Goal: Communication & Community: Answer question/provide support

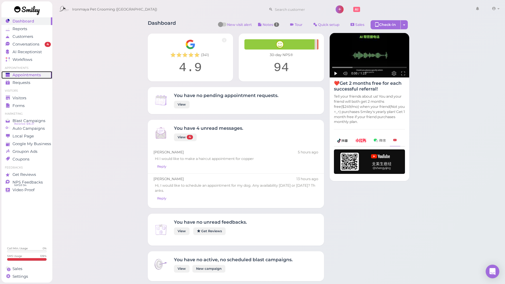
click at [32, 78] on link "Appointments" at bounding box center [26, 75] width 51 height 8
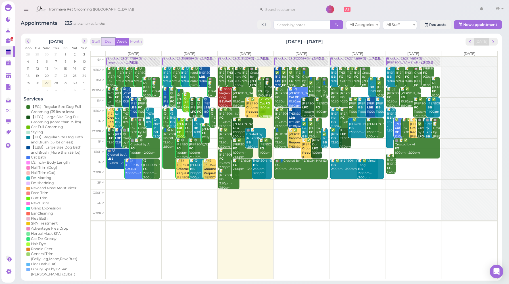
click at [108, 44] on button "Day" at bounding box center [108, 42] width 14 height 8
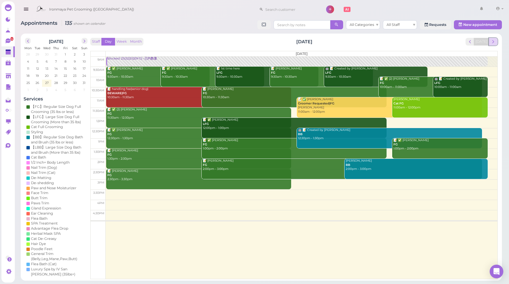
click at [494, 43] on span "next" at bounding box center [493, 41] width 5 height 5
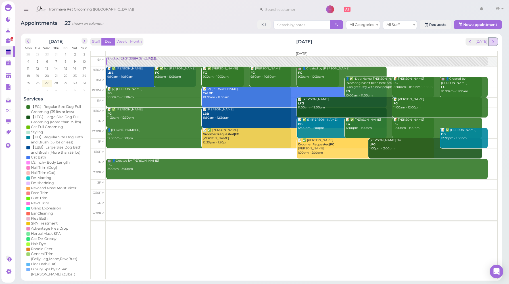
click at [496, 44] on button "next" at bounding box center [493, 42] width 9 height 8
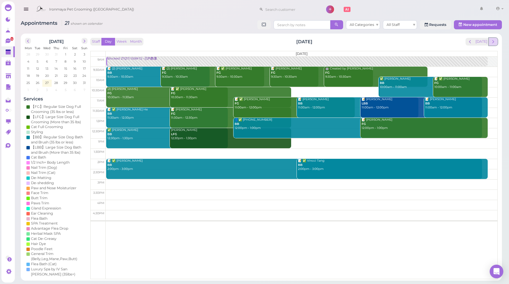
click at [493, 45] on button "next" at bounding box center [493, 42] width 9 height 8
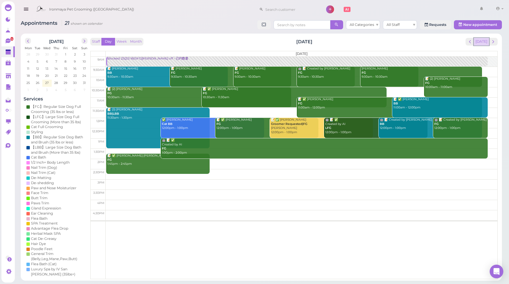
click at [483, 43] on button "[DATE]" at bounding box center [481, 42] width 15 height 8
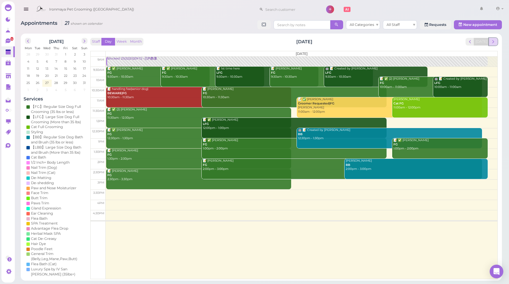
click at [496, 43] on button "next" at bounding box center [493, 42] width 9 height 8
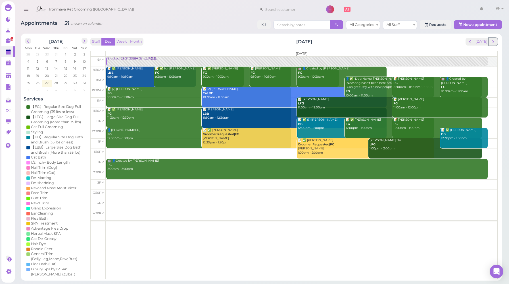
click at [496, 43] on button "next" at bounding box center [493, 42] width 9 height 8
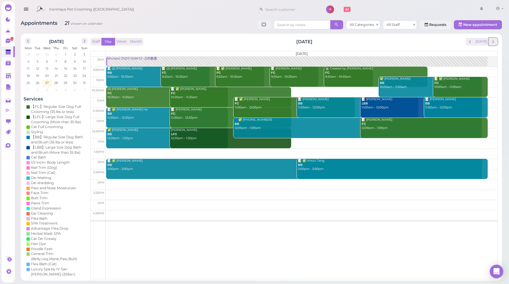
click at [496, 43] on button "next" at bounding box center [493, 42] width 9 height 8
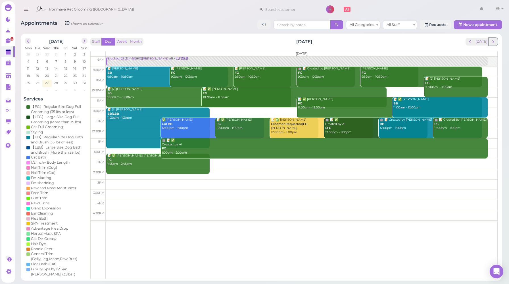
click at [496, 43] on button "next" at bounding box center [493, 42] width 9 height 8
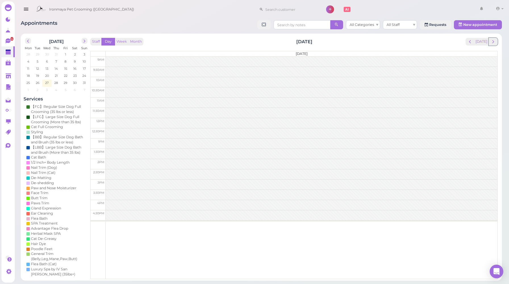
click at [496, 43] on button "next" at bounding box center [493, 42] width 9 height 8
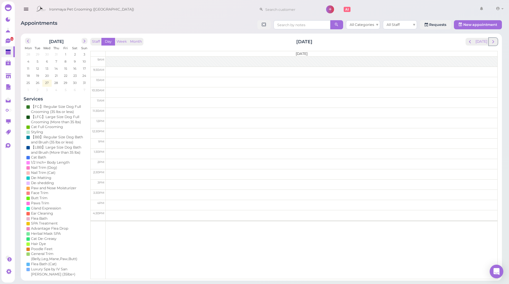
click at [496, 43] on button "next" at bounding box center [493, 42] width 9 height 8
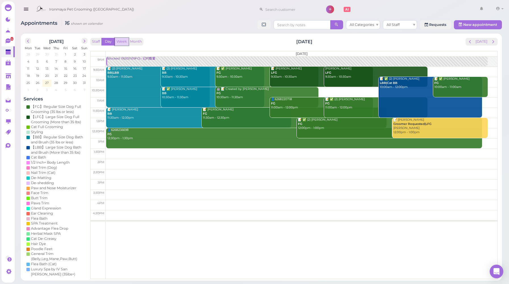
click at [126, 45] on button "Week" at bounding box center [122, 42] width 14 height 8
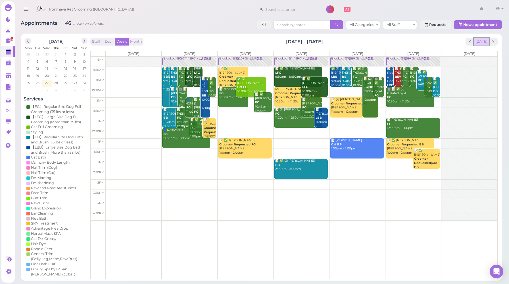
click at [481, 43] on button "[DATE]" at bounding box center [481, 42] width 15 height 8
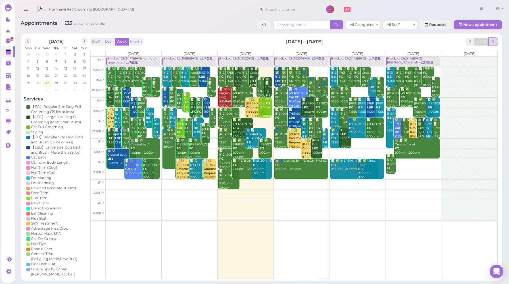
click at [495, 41] on span "next" at bounding box center [493, 41] width 5 height 5
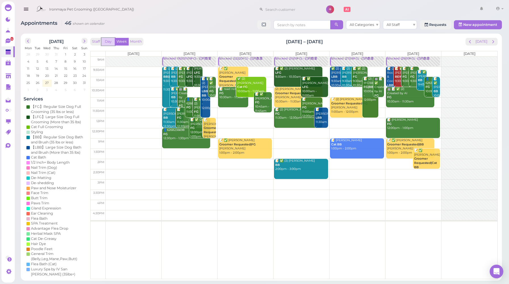
click at [106, 39] on button "Day" at bounding box center [108, 42] width 14 height 8
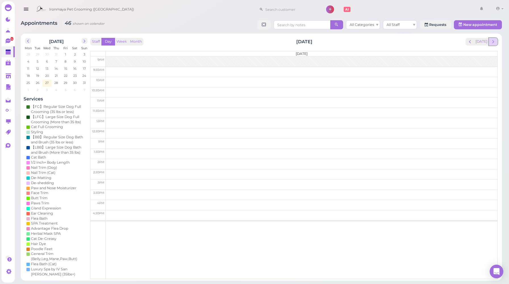
click at [490, 43] on button "next" at bounding box center [493, 42] width 9 height 8
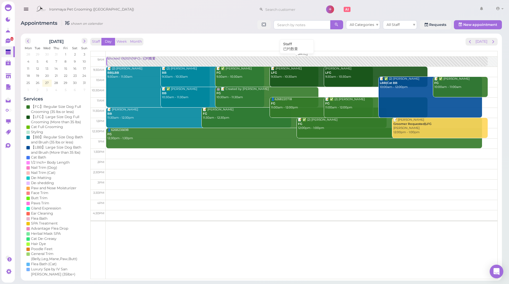
click at [127, 64] on link "Blocked: 19(30)11(19FG) • 已约数量" at bounding box center [296, 62] width 381 height 10
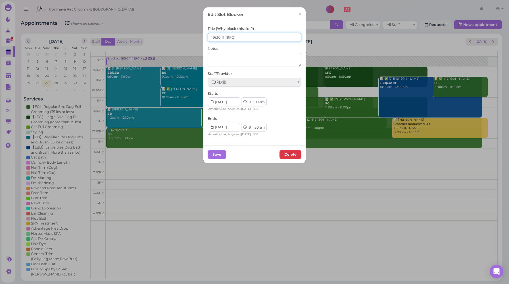
drag, startPoint x: 213, startPoint y: 36, endPoint x: 205, endPoint y: 37, distance: 8.4
click at [205, 37] on div "Title (Why block this slot?) 19(30)11(19FG) Notes Staff/Provider 已约数量 Starts 1 …" at bounding box center [254, 83] width 102 height 123
type input "20(30)11(19FG)"
click at [219, 155] on button "Save" at bounding box center [217, 154] width 18 height 9
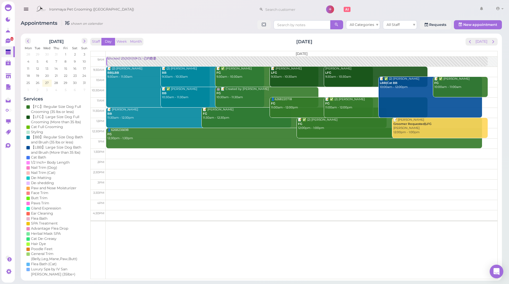
click at [159, 60] on div "Blocked: 20(30)11(19FG) • 已约数量" at bounding box center [297, 59] width 381 height 4
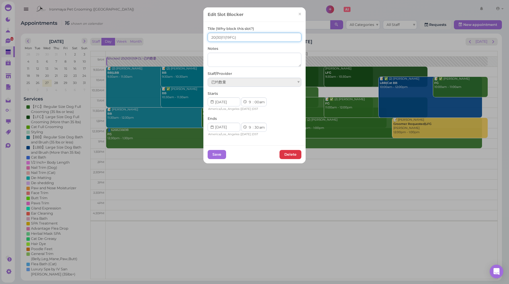
click at [223, 36] on input "20(30)11(19FG)" at bounding box center [255, 37] width 94 height 9
click at [223, 38] on input "20(30)11(19FG)" at bounding box center [255, 37] width 94 height 9
type input "20(30)12(19FG)"
click at [211, 155] on button "Save" at bounding box center [217, 154] width 18 height 9
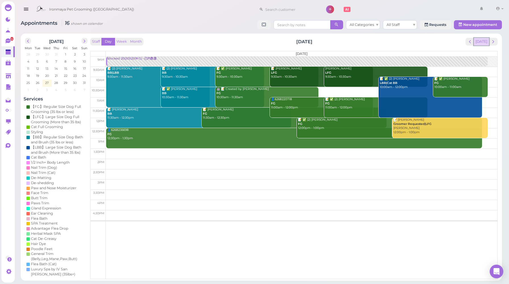
click at [486, 42] on button "[DATE]" at bounding box center [481, 42] width 15 height 8
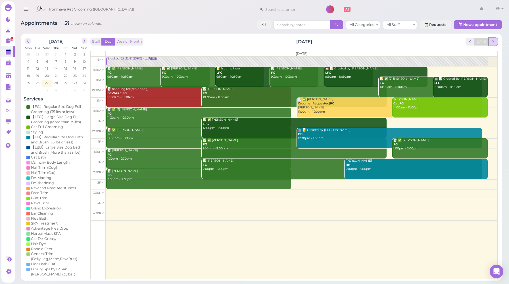
click at [497, 43] on button "next" at bounding box center [493, 42] width 9 height 8
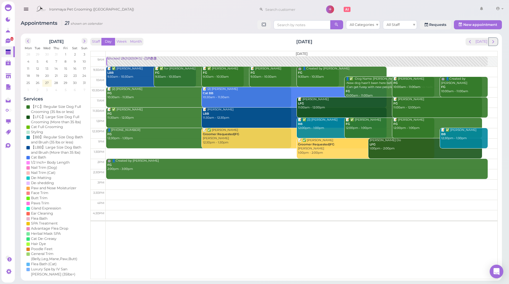
click at [497, 43] on button "next" at bounding box center [493, 42] width 9 height 8
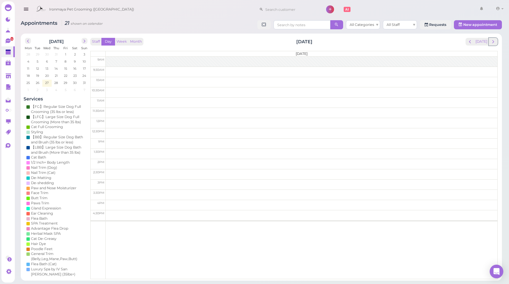
click at [497, 43] on button "next" at bounding box center [493, 42] width 9 height 8
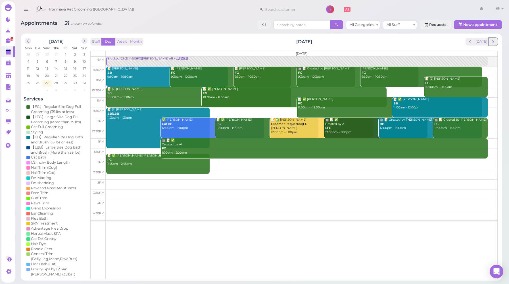
click at [497, 43] on button "next" at bounding box center [493, 42] width 9 height 8
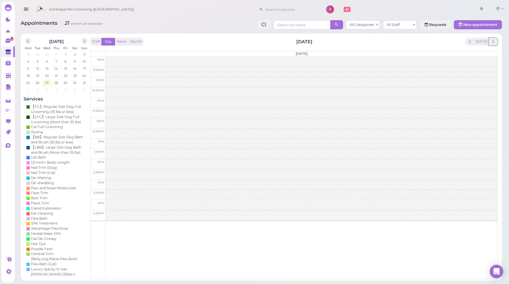
click at [497, 43] on button "next" at bounding box center [493, 42] width 9 height 8
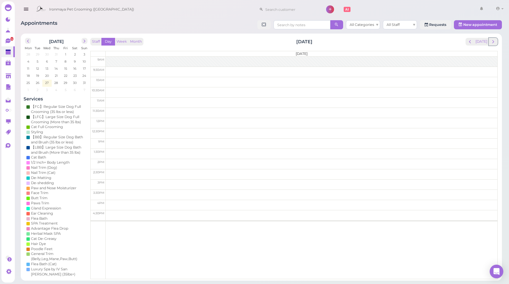
click at [497, 43] on button "next" at bounding box center [493, 42] width 9 height 8
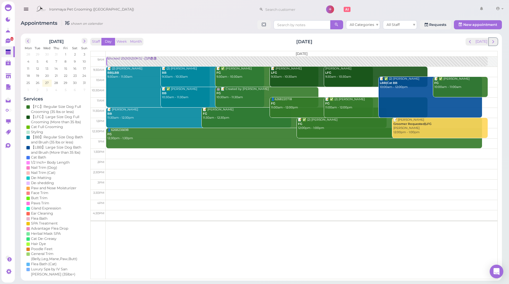
click at [497, 43] on button "next" at bounding box center [493, 42] width 9 height 8
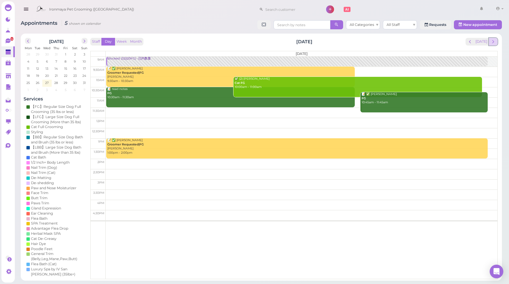
click at [494, 43] on span "next" at bounding box center [493, 41] width 5 height 5
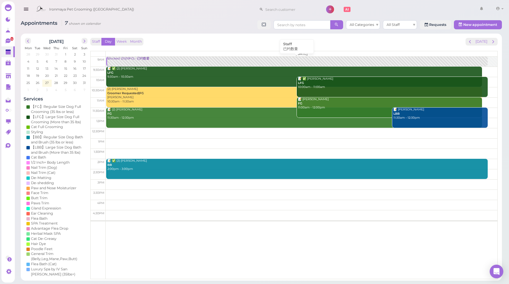
click at [129, 62] on link "Blocked: (31)(19FG) • 已约数量" at bounding box center [296, 62] width 381 height 10
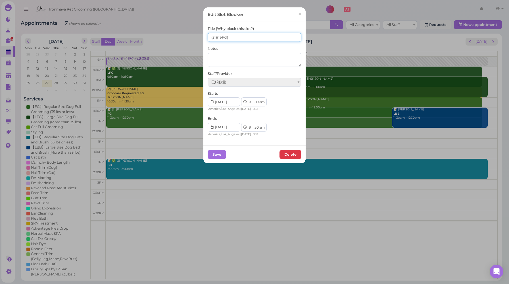
click at [208, 38] on input "(31)(19FG)" at bounding box center [255, 37] width 94 height 9
click at [219, 36] on input "12(31)(19FG)" at bounding box center [255, 37] width 94 height 9
click at [219, 38] on input "12(31)(19FG)" at bounding box center [255, 37] width 94 height 9
type input "12(31) (19FG)"
click at [217, 156] on button "Save" at bounding box center [217, 154] width 18 height 9
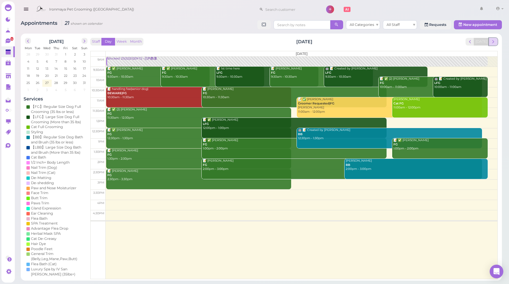
click at [493, 42] on span "next" at bounding box center [493, 41] width 5 height 5
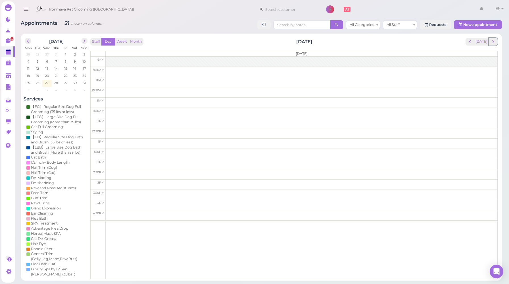
click at [493, 42] on span "next" at bounding box center [493, 41] width 5 height 5
click at [494, 42] on span "next" at bounding box center [493, 41] width 5 height 5
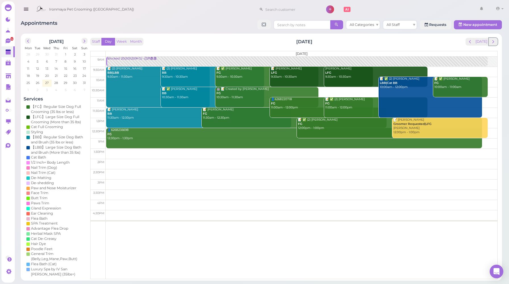
click at [494, 42] on span "next" at bounding box center [493, 41] width 5 height 5
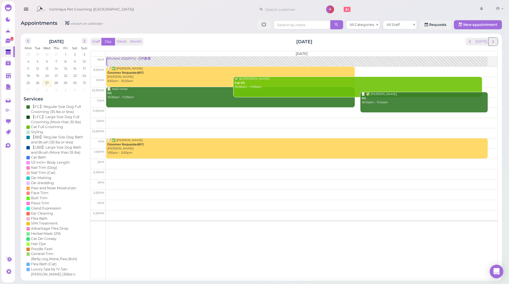
click at [494, 42] on span "next" at bounding box center [493, 41] width 5 height 5
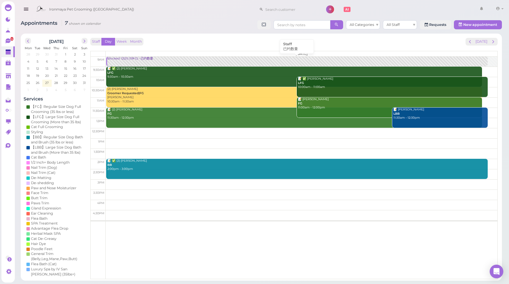
click at [134, 60] on div "Blocked: 12(31) (19FG) • 已约数量" at bounding box center [297, 59] width 381 height 4
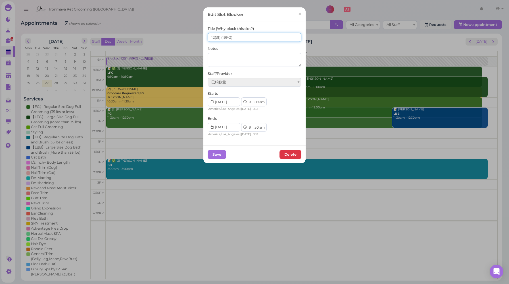
click at [219, 37] on input "12(31) (19FG)" at bounding box center [255, 37] width 94 height 9
type input "12(31) 8(19FG)"
click at [217, 155] on button "Save" at bounding box center [217, 154] width 18 height 9
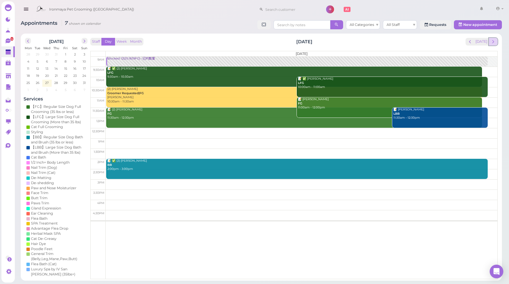
click at [495, 41] on span "next" at bounding box center [493, 41] width 5 height 5
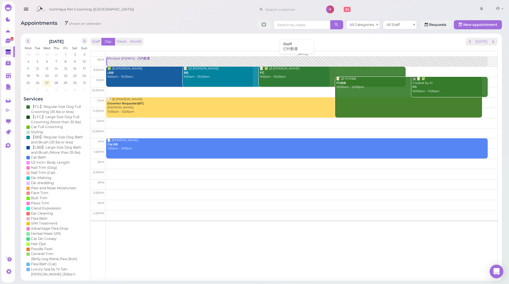
click at [132, 61] on link "Blocked: (27)(16FG) • 已约数量" at bounding box center [296, 62] width 381 height 10
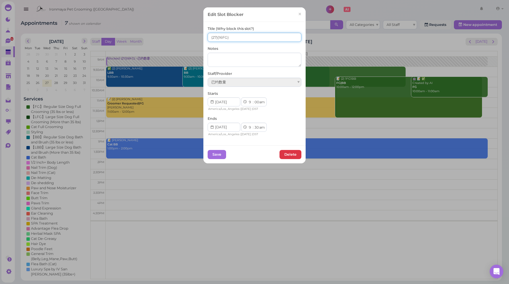
click at [208, 36] on input "(27)(16FG)" at bounding box center [255, 37] width 94 height 9
click at [219, 36] on input "12(27)(16FG)" at bounding box center [255, 37] width 94 height 9
type input "12(27) (16FG)"
click at [212, 153] on button "Save" at bounding box center [217, 154] width 18 height 9
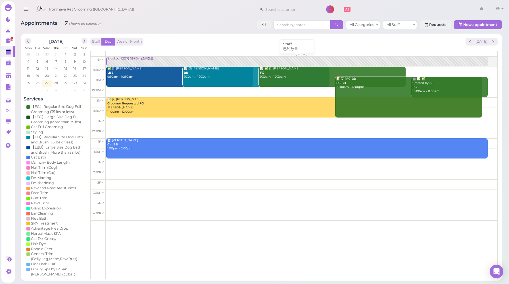
click at [159, 62] on link "Blocked: 12(27) (16FG) • 已约数量" at bounding box center [296, 62] width 381 height 10
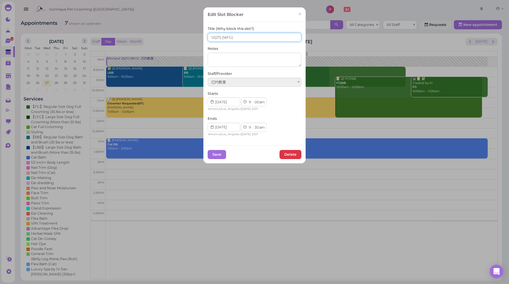
click at [220, 37] on input "12(27) (16FG)" at bounding box center [255, 37] width 94 height 9
type input "12(27) 6(16FG)"
click at [219, 154] on button "Save" at bounding box center [217, 154] width 18 height 9
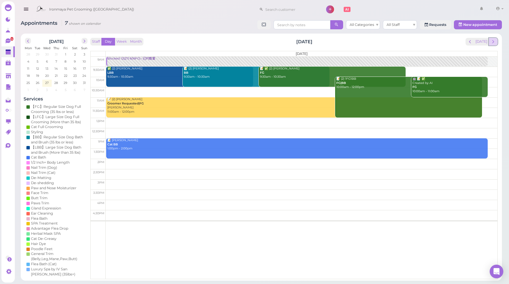
click at [495, 43] on span "next" at bounding box center [493, 41] width 5 height 5
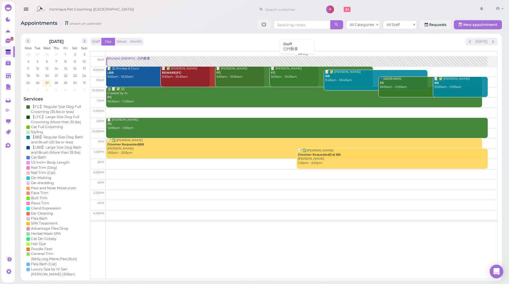
click at [119, 59] on div "Blocked: (29)(19FG) • 已约数量" at bounding box center [297, 59] width 381 height 4
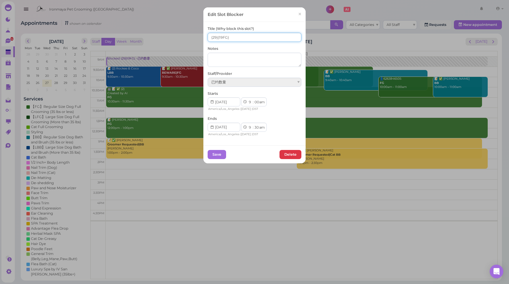
click at [209, 37] on input "(29)(19FG)" at bounding box center [255, 37] width 94 height 9
click at [219, 35] on input "13(29)(19FG)" at bounding box center [255, 37] width 94 height 9
type input "13(29) (19FG)"
click at [218, 157] on button "Save" at bounding box center [217, 154] width 18 height 9
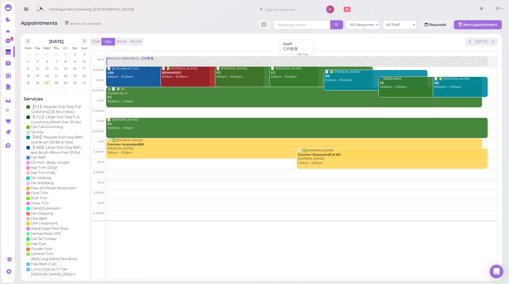
click at [142, 58] on div "Blocked: 13(29) (19FG) • 已约数量" at bounding box center [297, 59] width 381 height 4
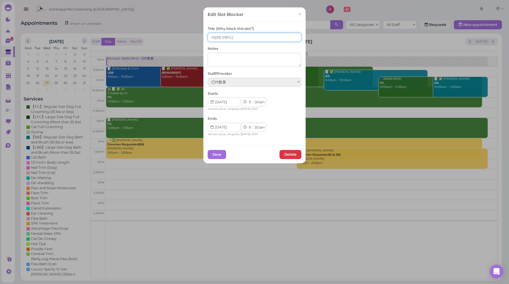
click at [220, 37] on input "13(29) (19FG)" at bounding box center [255, 37] width 94 height 9
type input "13(29) 7(19FG)"
click at [214, 157] on button "Save" at bounding box center [217, 154] width 18 height 9
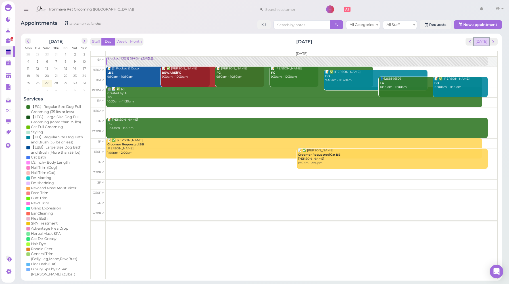
click at [489, 41] on button "[DATE]" at bounding box center [481, 42] width 15 height 8
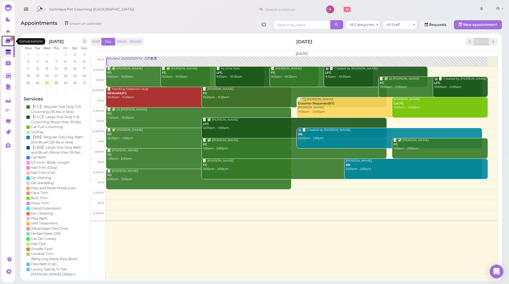
click at [10, 45] on link "4" at bounding box center [7, 41] width 13 height 11
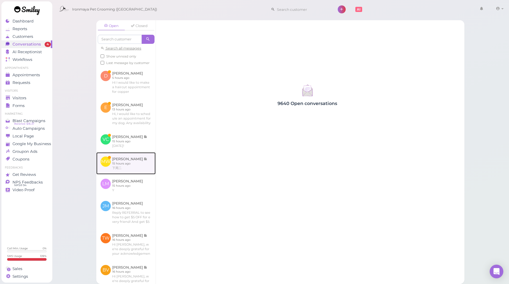
click at [133, 174] on link at bounding box center [125, 163] width 59 height 22
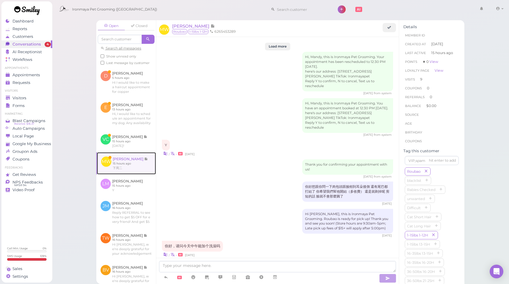
scroll to position [628, 0]
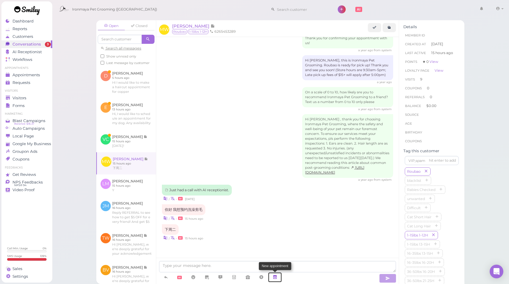
click at [277, 278] on icon at bounding box center [275, 277] width 5 height 6
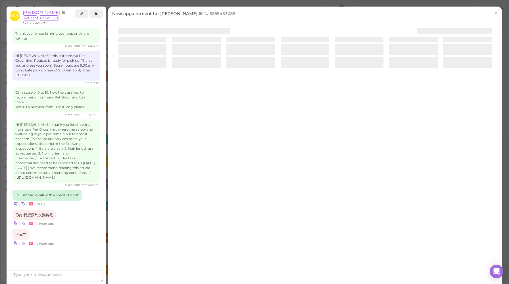
scroll to position [637, 0]
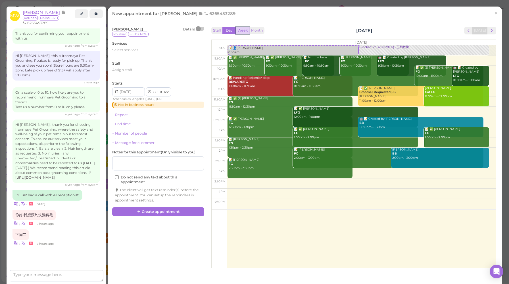
click at [243, 32] on button "Week" at bounding box center [243, 31] width 14 height 8
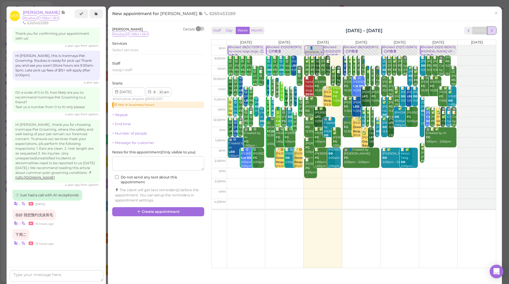
click at [489, 30] on span "next" at bounding box center [491, 30] width 5 height 5
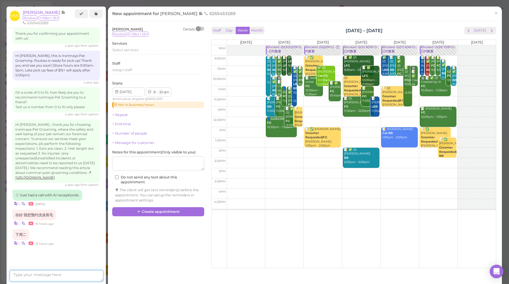
click at [38, 274] on textarea at bounding box center [57, 275] width 94 height 11
type textarea "10:30am okay?"
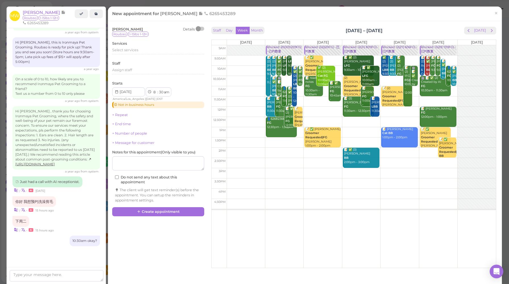
click at [495, 14] on span "×" at bounding box center [497, 13] width 4 height 8
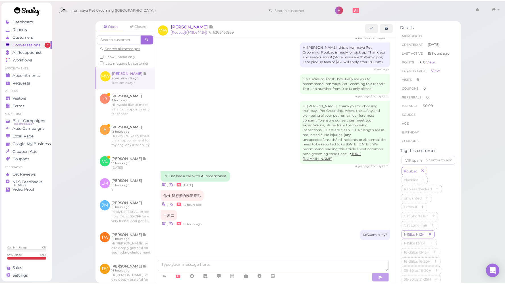
scroll to position [645, 0]
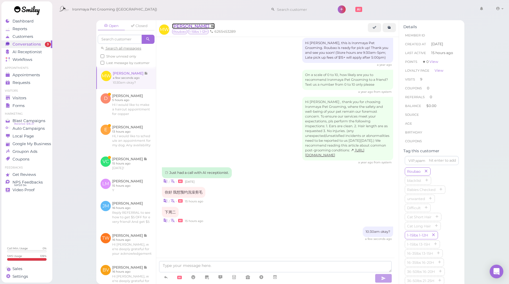
click at [187, 27] on span "[PERSON_NAME]" at bounding box center [191, 25] width 38 height 5
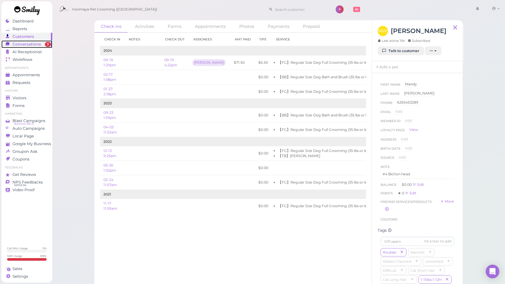
click at [30, 47] on link "Conversations 3" at bounding box center [26, 44] width 51 height 8
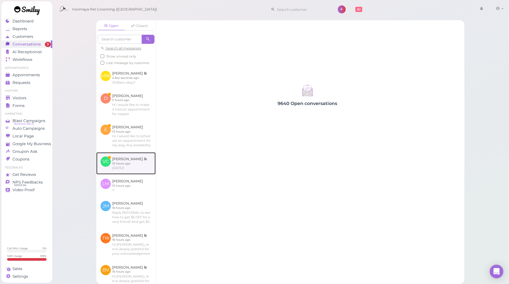
click at [143, 170] on link at bounding box center [125, 163] width 59 height 22
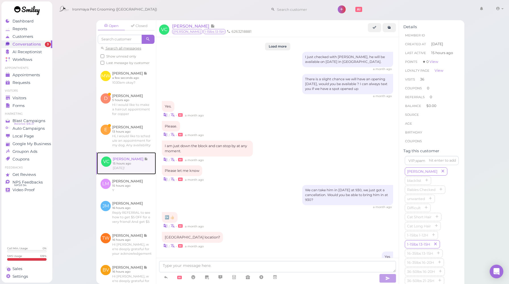
scroll to position [620, 0]
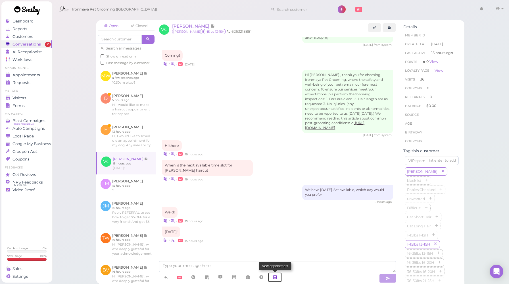
click at [275, 278] on icon at bounding box center [275, 277] width 5 height 6
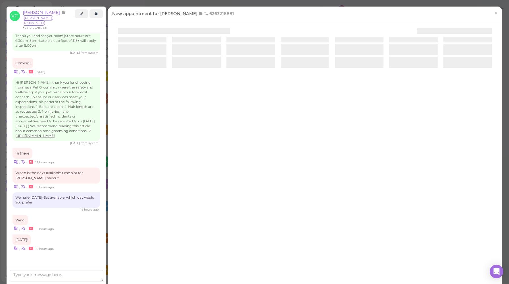
scroll to position [640, 0]
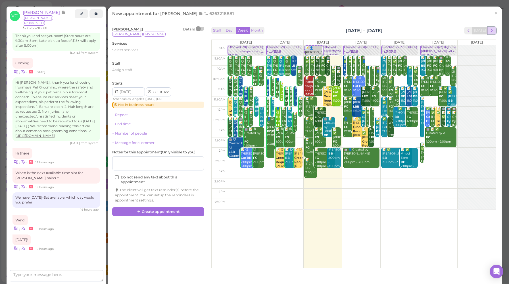
click at [490, 33] on span "next" at bounding box center [491, 30] width 5 height 5
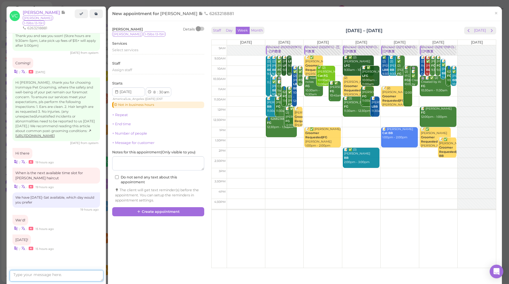
click at [31, 273] on textarea at bounding box center [57, 275] width 94 height 11
type textarea "How about 9:30am?"
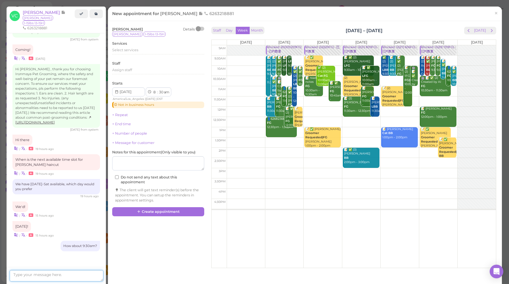
scroll to position [654, 0]
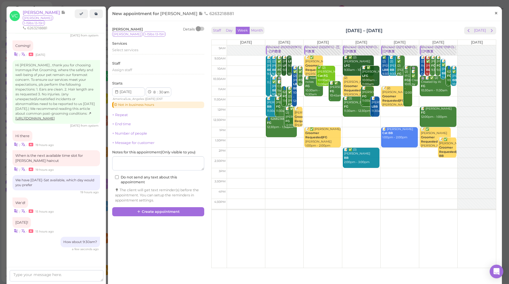
click at [495, 15] on span "×" at bounding box center [497, 13] width 4 height 8
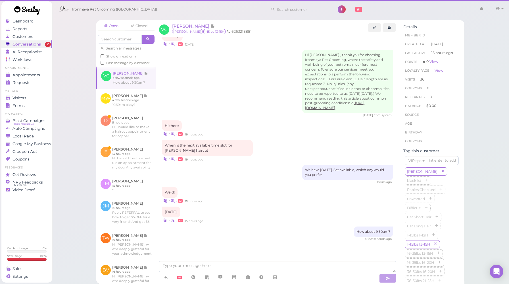
scroll to position [630, 0]
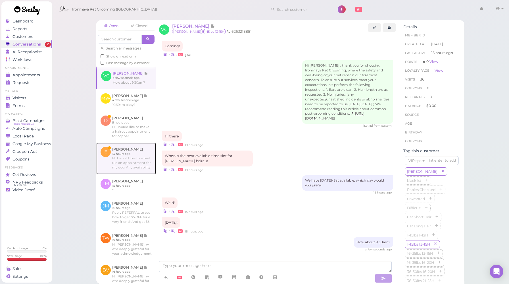
click at [140, 159] on link at bounding box center [126, 158] width 60 height 32
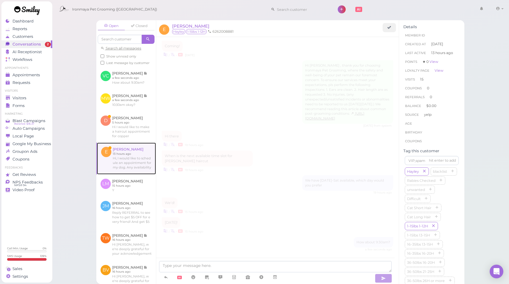
scroll to position [640, 0]
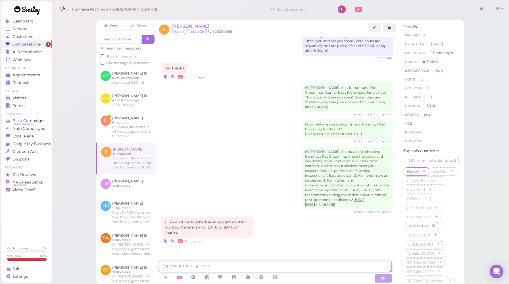
click at [252, 266] on textarea at bounding box center [275, 266] width 233 height 11
type textarea "This week's fully booked. We are available from [DATE] to [DATE]."
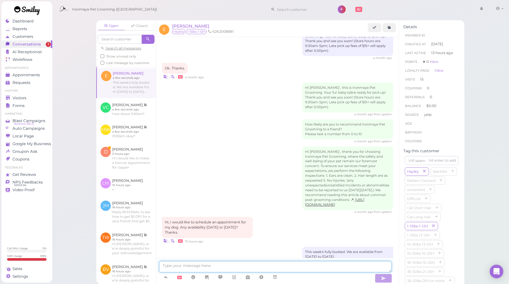
scroll to position [659, 0]
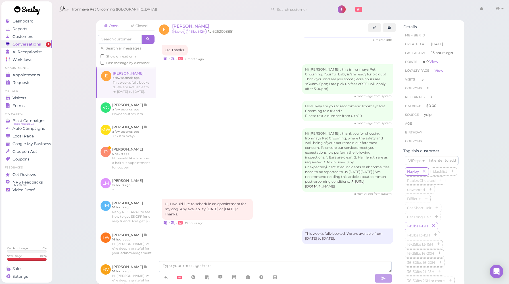
drag, startPoint x: 352, startPoint y: 237, endPoint x: 295, endPoint y: 228, distance: 57.7
click at [295, 228] on div "This week's fully booked. We are available from [DATE] to [DATE]." at bounding box center [277, 235] width 231 height 15
copy div "This week's fully booked. We are available from [DATE] to [DATE]."
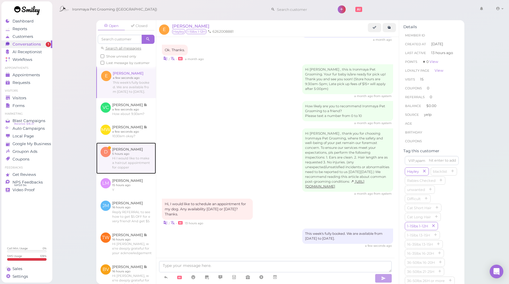
click at [132, 163] on link at bounding box center [126, 157] width 60 height 31
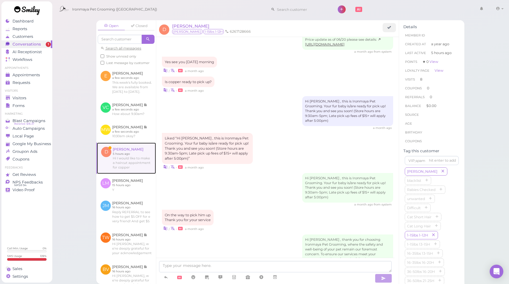
scroll to position [764, 0]
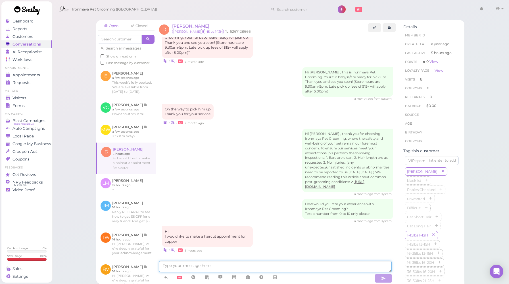
click at [224, 269] on textarea at bounding box center [275, 266] width 233 height 11
paste textarea "This week's fully booked. We are available from [DATE] to [DATE]."
type textarea "This week's fully booked. We are available from [DATE] to [DATE]."
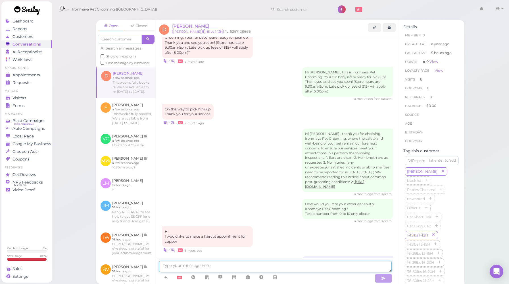
scroll to position [786, 0]
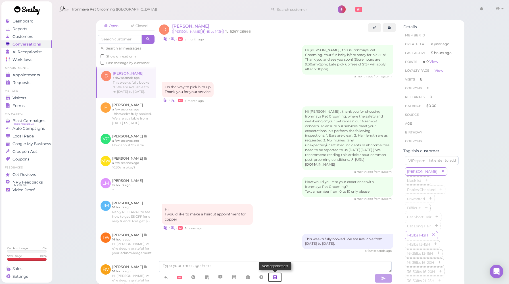
click at [277, 277] on icon at bounding box center [275, 277] width 5 height 6
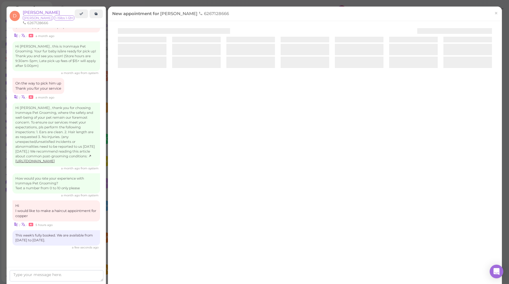
scroll to position [816, 0]
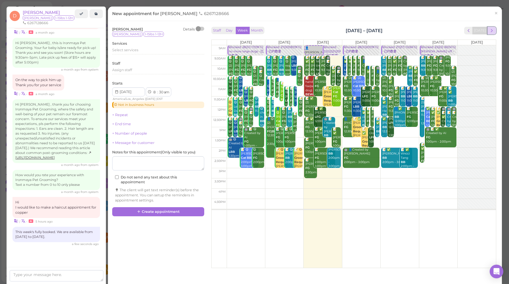
click at [491, 30] on button "next" at bounding box center [492, 31] width 9 height 8
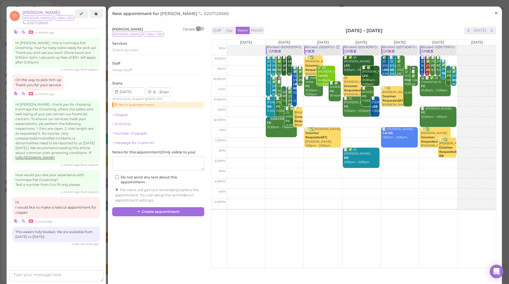
click at [495, 12] on span "×" at bounding box center [497, 13] width 4 height 8
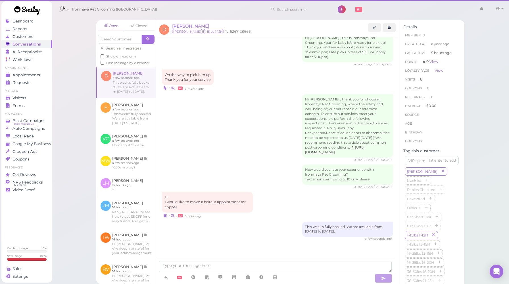
scroll to position [786, 0]
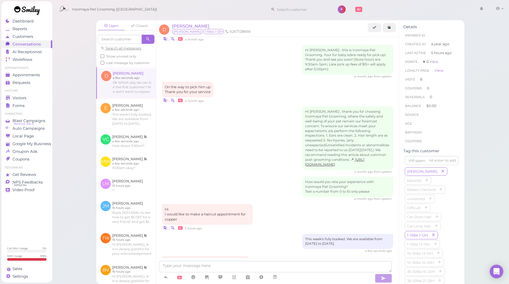
scroll to position [817, 0]
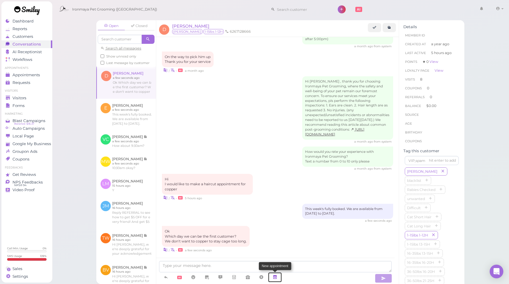
click at [277, 280] on icon at bounding box center [275, 277] width 5 height 6
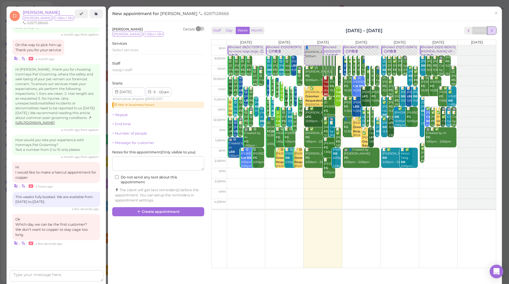
click at [489, 30] on span "next" at bounding box center [491, 30] width 5 height 5
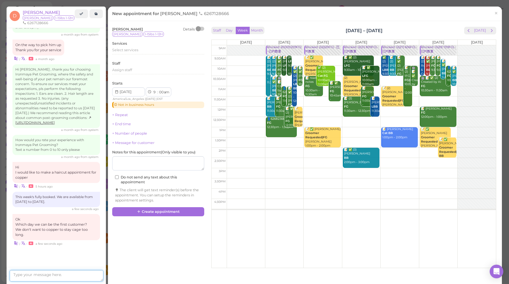
click at [74, 276] on textarea at bounding box center [57, 275] width 94 height 11
drag, startPoint x: 27, startPoint y: 274, endPoint x: 24, endPoint y: 275, distance: 3.0
click at [24, 275] on textarea "Next wdnesday" at bounding box center [57, 275] width 94 height 11
click at [55, 274] on textarea "[DATE]" at bounding box center [57, 275] width 94 height 11
click at [95, 276] on textarea "[DATE] 9:30am, that works?" at bounding box center [57, 275] width 94 height 11
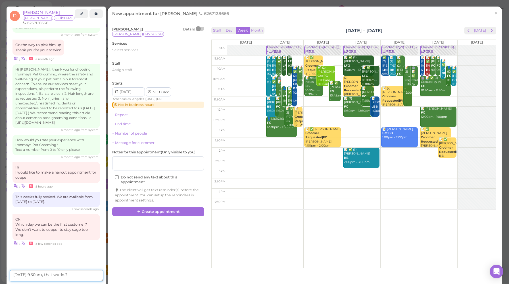
drag, startPoint x: 93, startPoint y: 276, endPoint x: 0, endPoint y: 278, distance: 93.3
click at [0, 278] on div "Dashboard Reports Customers Conversations 0 AI Receptionist" at bounding box center [254, 142] width 509 height 284
drag, startPoint x: 92, startPoint y: 275, endPoint x: 0, endPoint y: 273, distance: 92.1
click at [0, 273] on div "Dashboard Reports Customers Conversations 0 AI Receptionist" at bounding box center [254, 142] width 509 height 284
type textarea "[DATE] 9:30am, that works?"
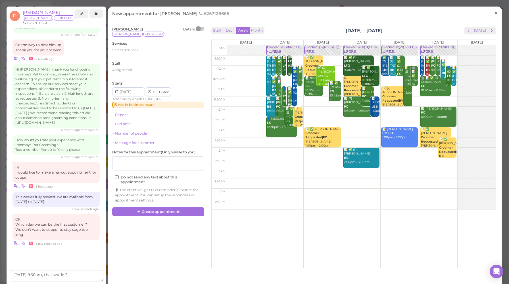
click at [491, 13] on link "×" at bounding box center [496, 13] width 11 height 13
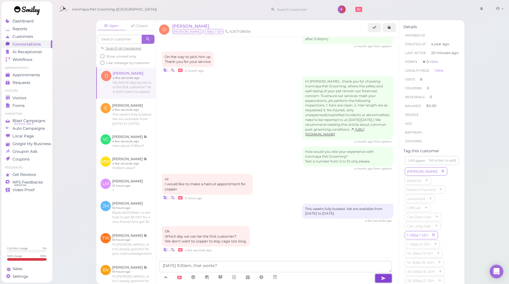
click at [388, 279] on button "button" at bounding box center [383, 277] width 17 height 9
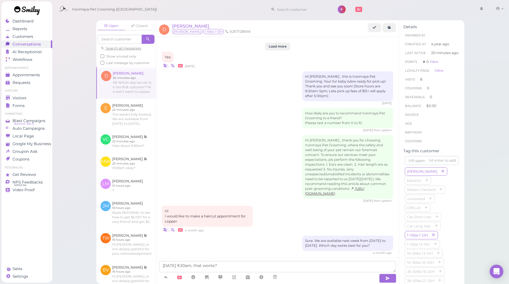
scroll to position [714, 0]
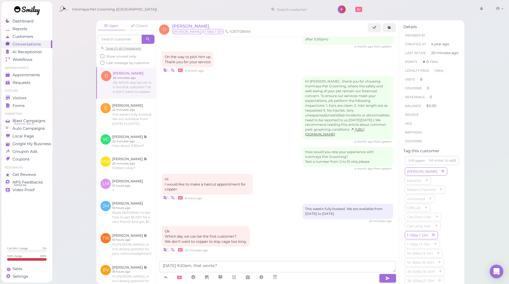
click at [385, 273] on span at bounding box center [387, 277] width 18 height 11
click at [389, 278] on icon "button" at bounding box center [388, 278] width 5 height 6
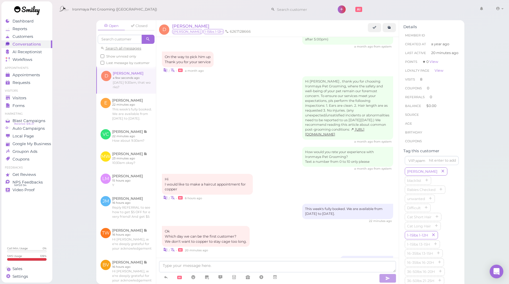
scroll to position [728, 0]
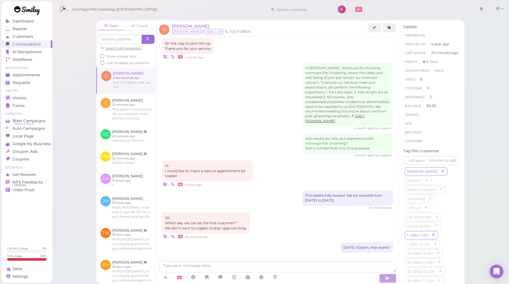
click at [287, 220] on div "Ok Which day we can be the first customer? We don't want to copper to stay cage…" at bounding box center [277, 225] width 231 height 27
click at [68, 119] on div "Open Closed Search all messages Show unread only Last message by customer D Dav…" at bounding box center [281, 142] width 458 height 284
